Goal: Check status: Check status

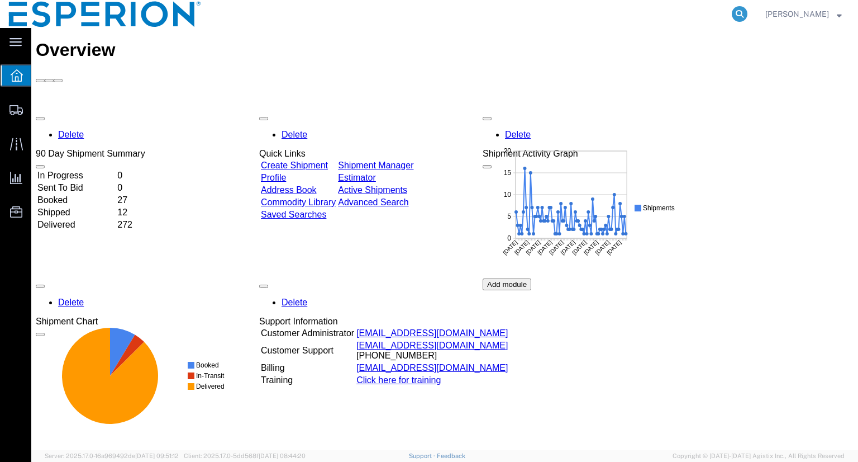
click at [748, 12] on icon at bounding box center [740, 14] width 16 height 16
click at [598, 14] on input "search" at bounding box center [562, 14] width 340 height 27
paste input "4650018880"
type input "4650018880"
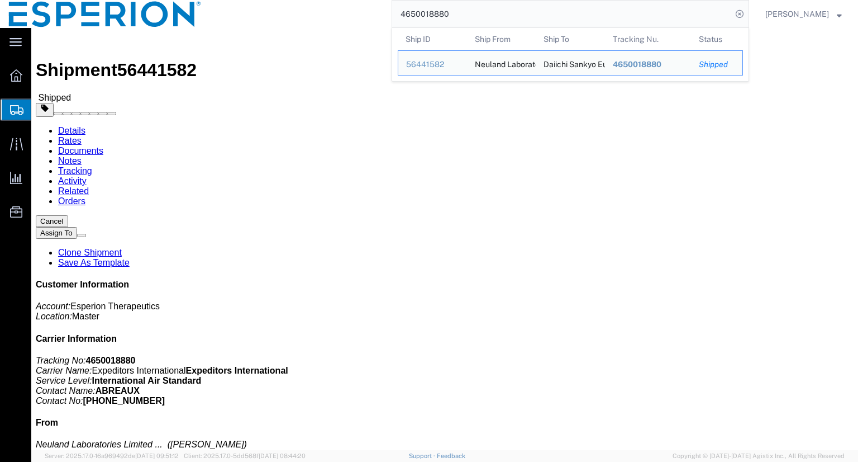
click div "Ship From Neuland Laboratories Limited (Unit II) (Yashwanth Darapuneni) NLL UNI…"
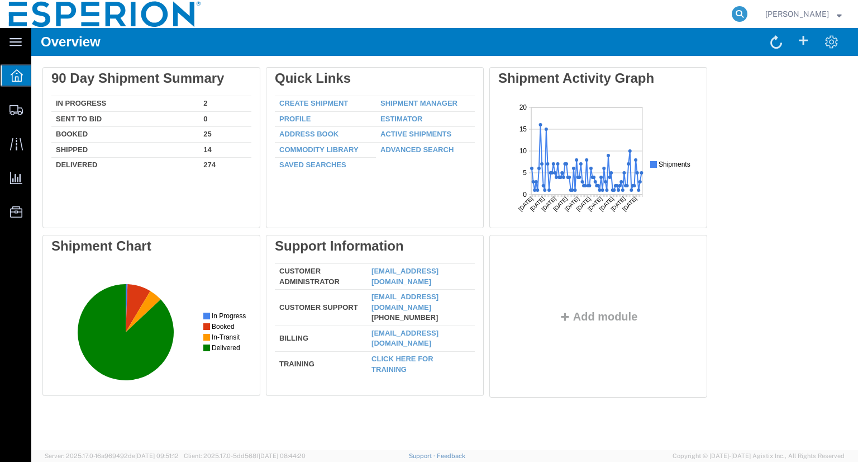
click at [748, 17] on icon at bounding box center [740, 14] width 16 height 16
click at [697, 12] on input "search" at bounding box center [562, 14] width 340 height 27
paste input "4060795881"
type input "4060795881"
